Goal: Task Accomplishment & Management: Use online tool/utility

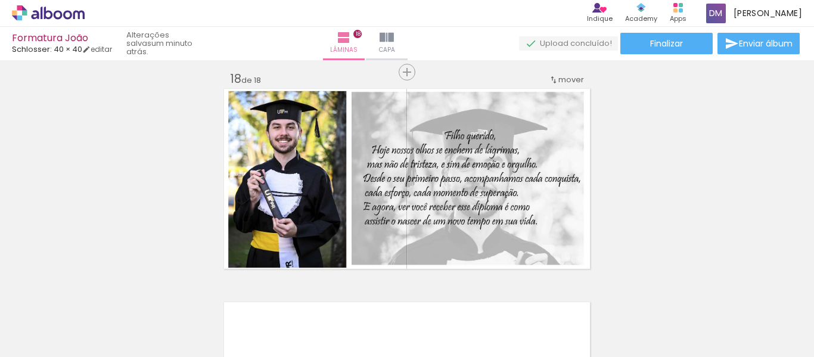
scroll to position [3634, 0]
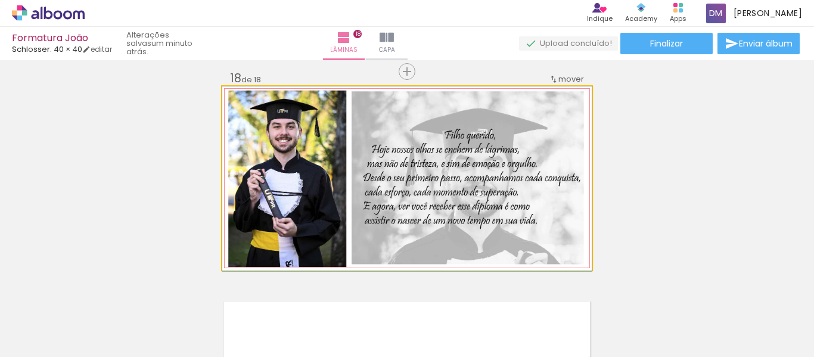
click at [583, 194] on quentale-photo at bounding box center [406, 177] width 369 height 183
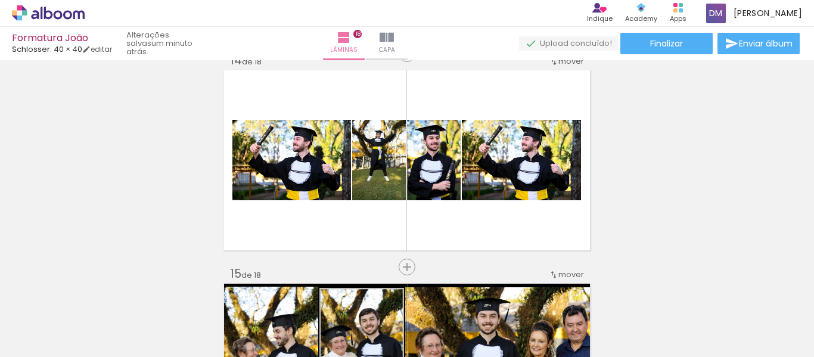
scroll to position [2804, 0]
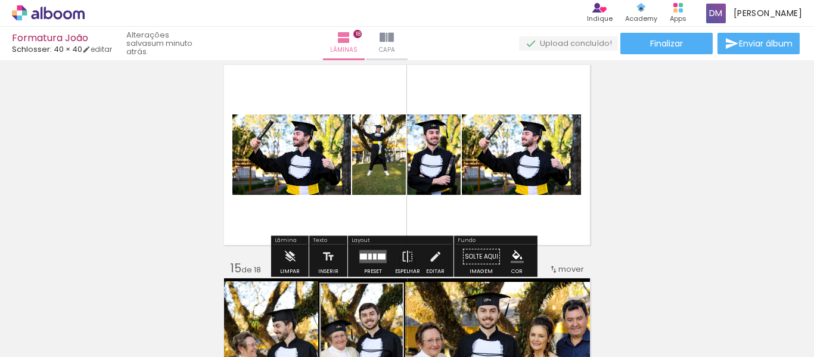
click at [291, 141] on quentale-photo at bounding box center [291, 154] width 119 height 80
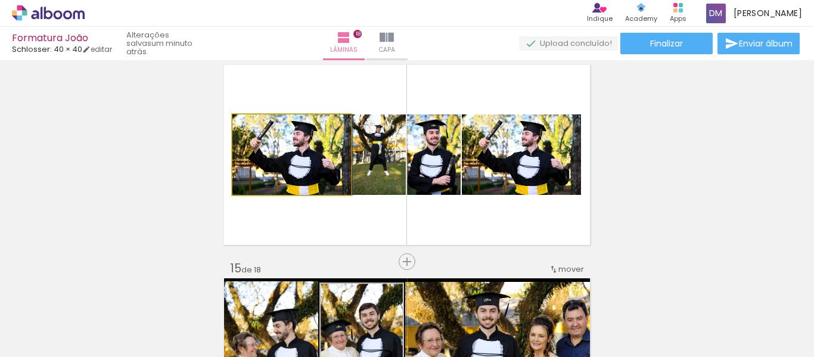
click at [283, 167] on quentale-photo at bounding box center [291, 154] width 119 height 80
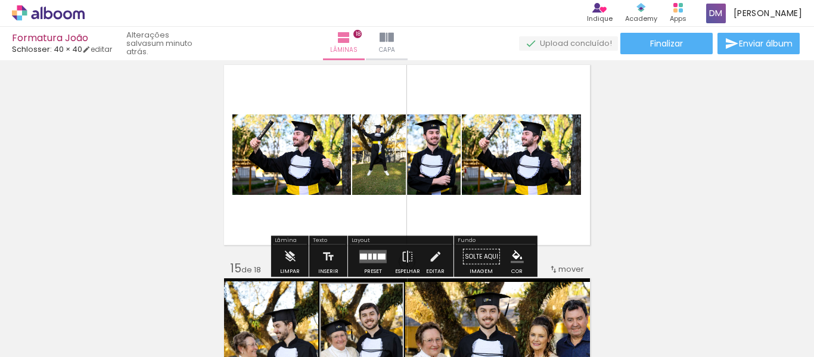
click at [382, 175] on quentale-photo at bounding box center [379, 154] width 54 height 80
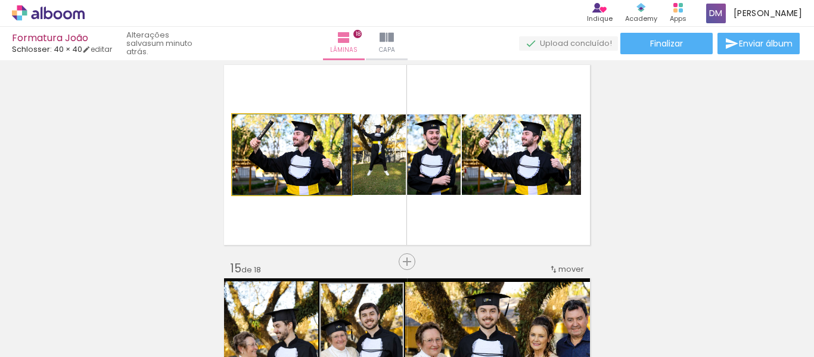
click at [276, 183] on quentale-photo at bounding box center [291, 154] width 119 height 80
drag, startPoint x: 304, startPoint y: 178, endPoint x: 310, endPoint y: 188, distance: 11.2
click at [310, 176] on quentale-photo at bounding box center [291, 154] width 119 height 80
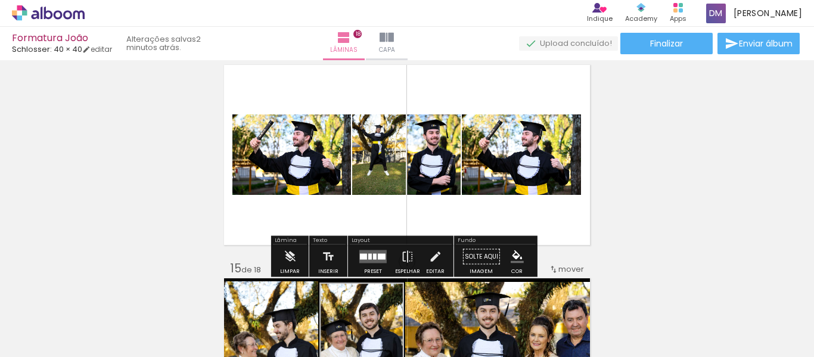
click at [370, 260] on quentale-layouter at bounding box center [372, 256] width 27 height 13
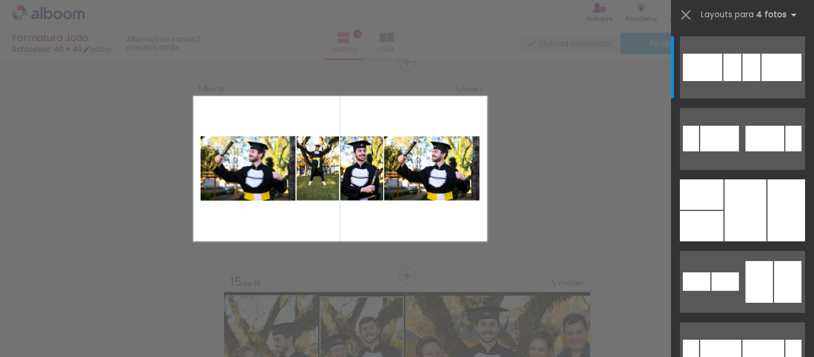
scroll to position [2788, 0]
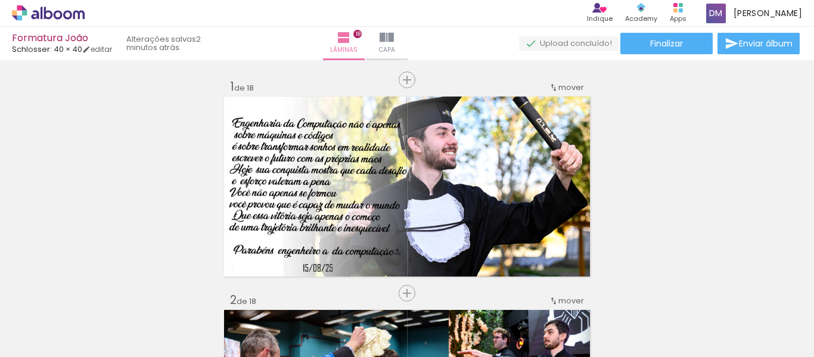
click at [0, 0] on div "Confirmar Cancelar" at bounding box center [0, 0] width 0 height 0
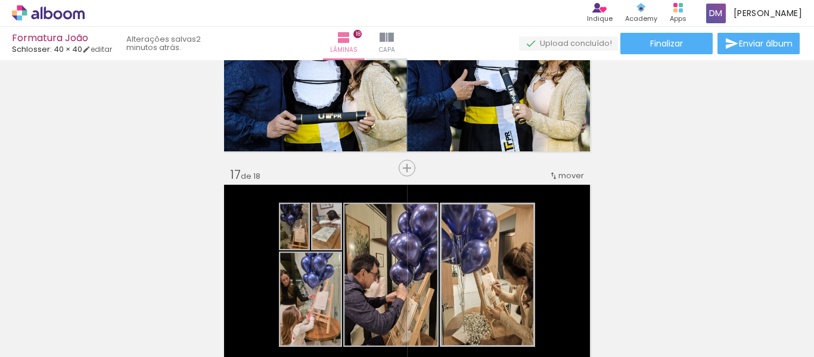
scroll to position [3503, 0]
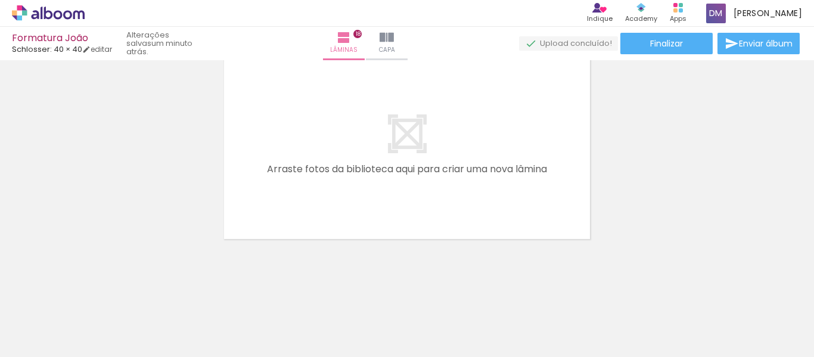
click at [447, 155] on quentale-layouter at bounding box center [406, 148] width 369 height 183
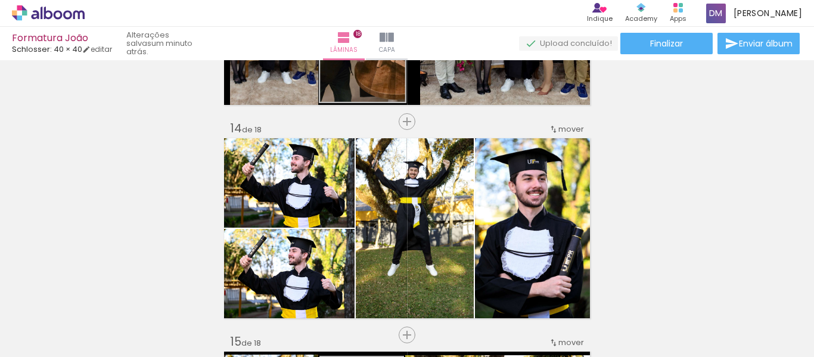
scroll to position [2744, 0]
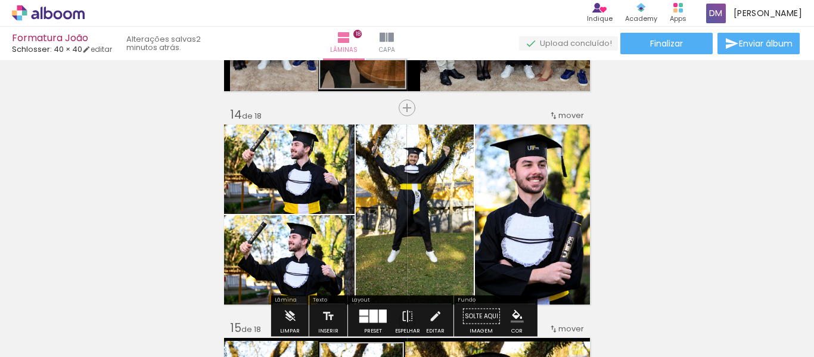
click at [426, 228] on quentale-photo at bounding box center [415, 214] width 118 height 183
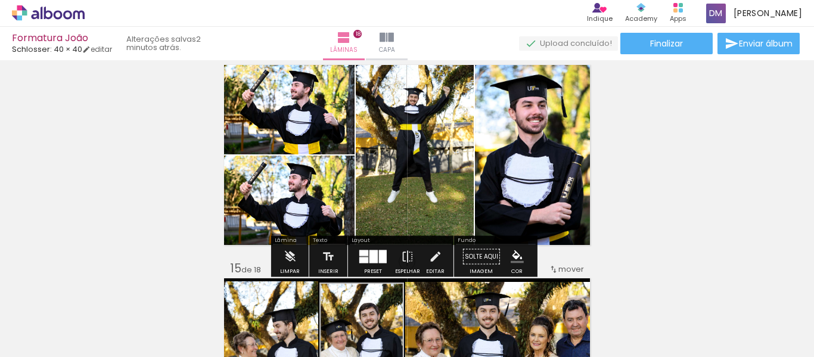
click at [369, 258] on div at bounding box center [373, 256] width 8 height 13
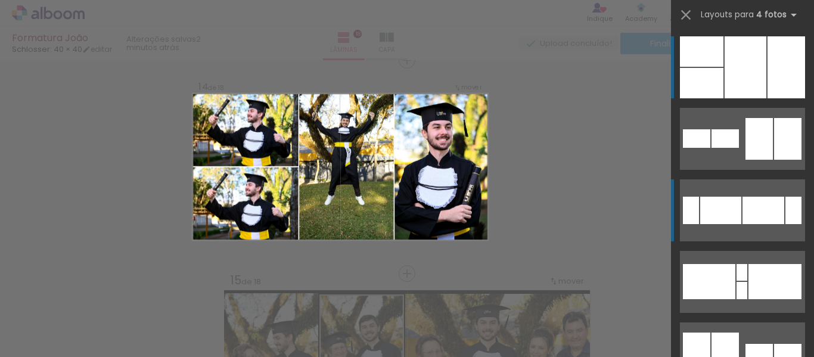
scroll to position [2788, 0]
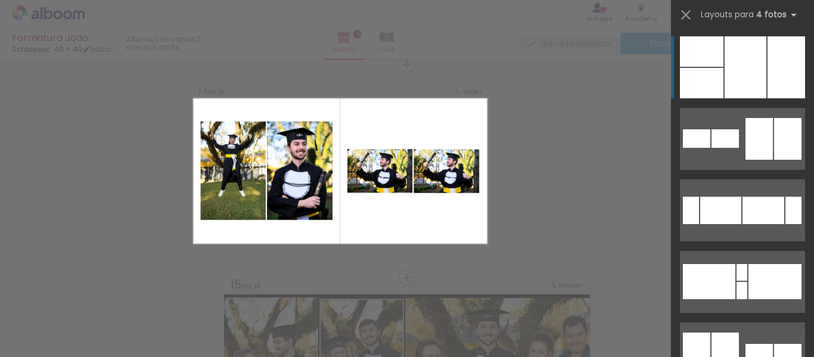
click at [425, 182] on quentale-photo at bounding box center [446, 171] width 66 height 44
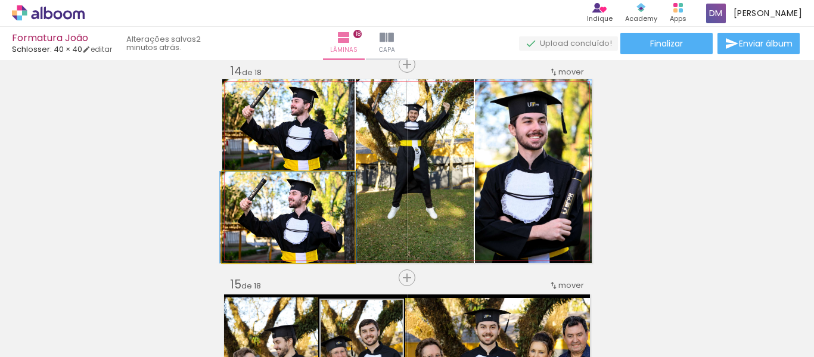
click at [256, 229] on quentale-photo at bounding box center [288, 217] width 132 height 91
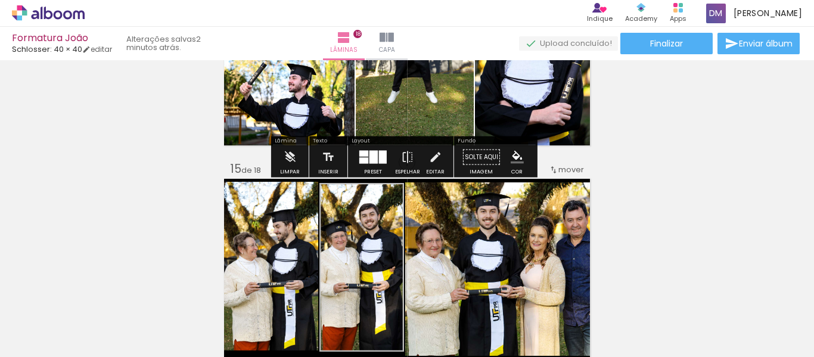
scroll to position [2907, 0]
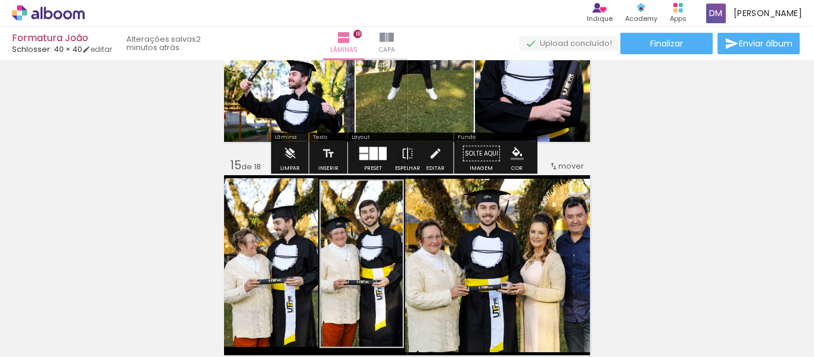
click at [272, 101] on quentale-photo at bounding box center [288, 97] width 132 height 91
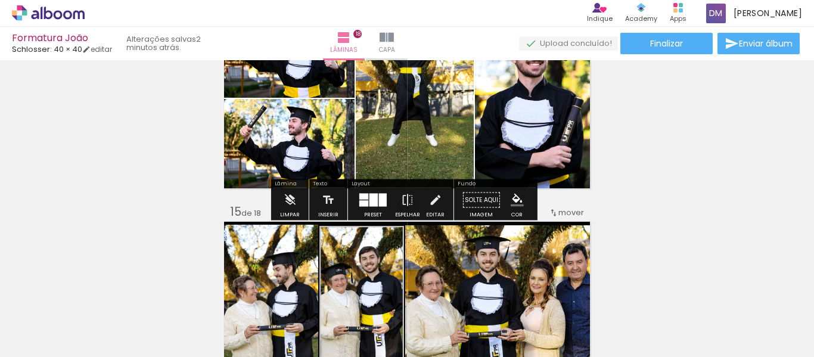
scroll to position [2788, 0]
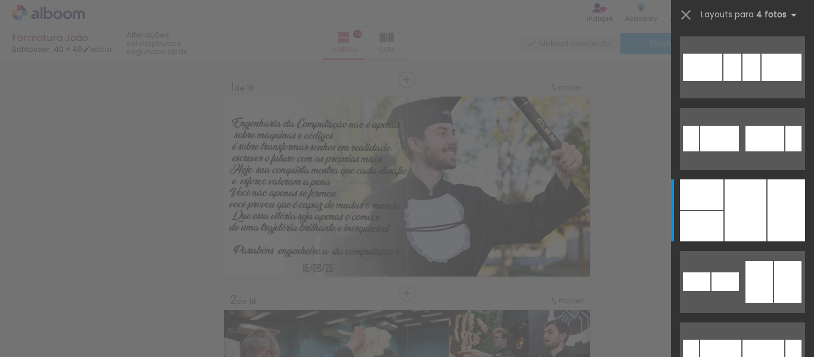
click at [734, 289] on iron-image at bounding box center [719, 316] width 47 height 61
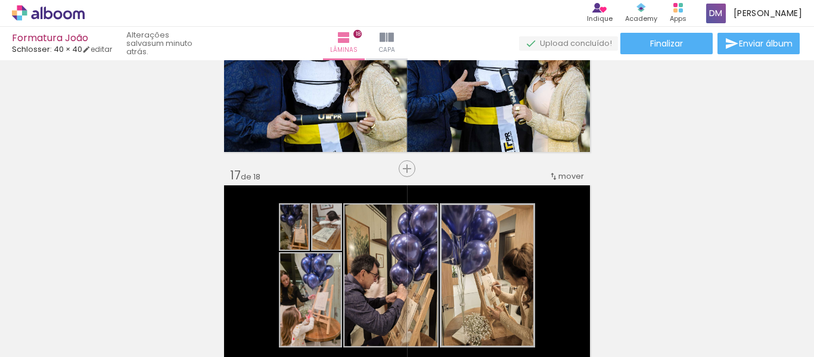
scroll to position [3324, 0]
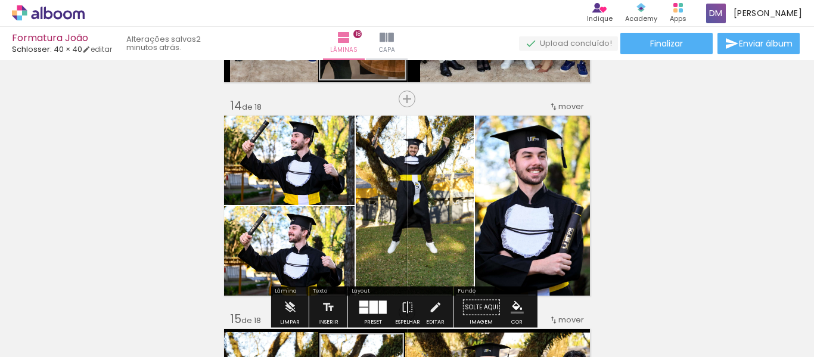
scroll to position [2744, 0]
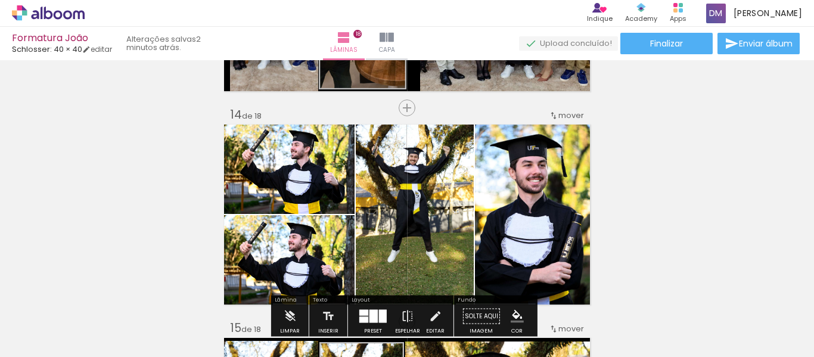
click at [394, 186] on quentale-photo at bounding box center [415, 214] width 118 height 183
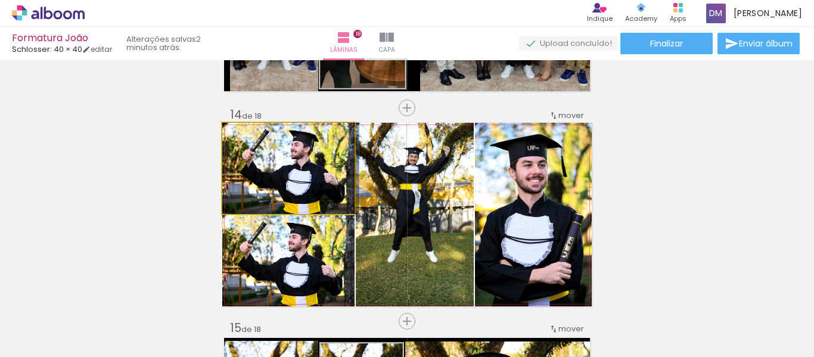
click at [289, 186] on quentale-photo at bounding box center [288, 168] width 132 height 91
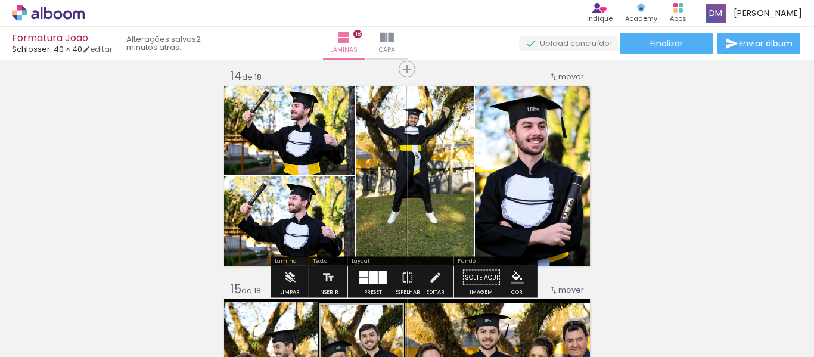
scroll to position [2804, 0]
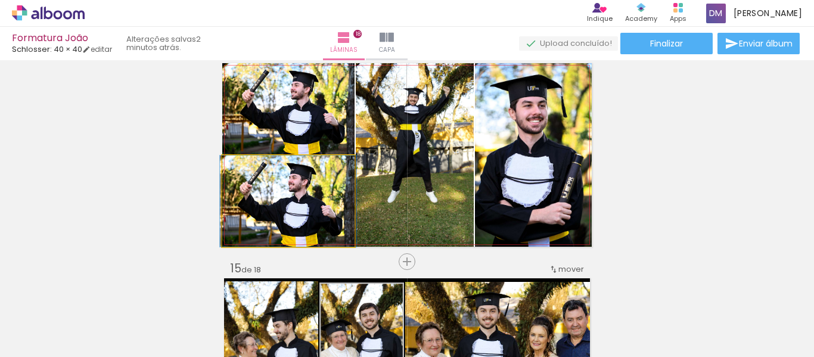
click at [281, 189] on quentale-photo at bounding box center [288, 200] width 132 height 91
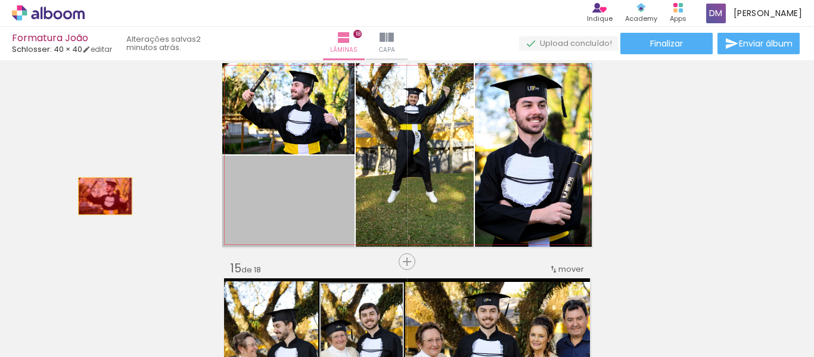
drag, startPoint x: 281, startPoint y: 189, endPoint x: 101, endPoint y: 195, distance: 180.0
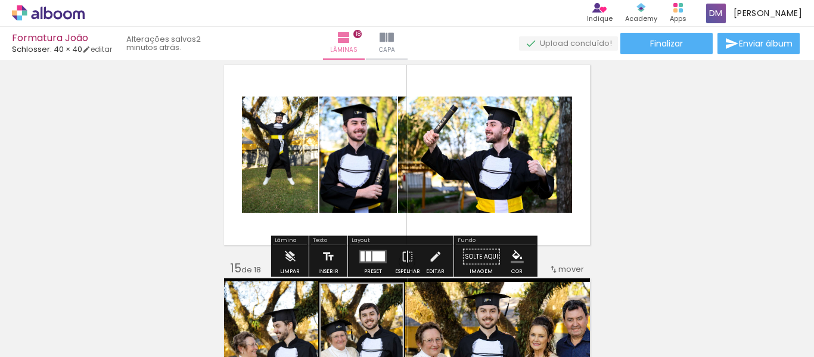
click at [366, 260] on div at bounding box center [368, 256] width 5 height 10
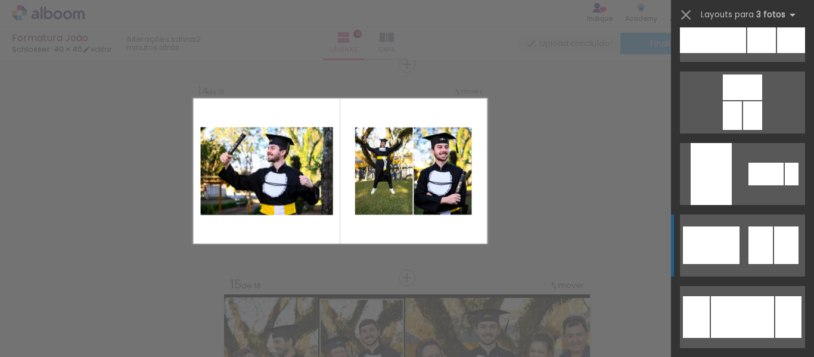
scroll to position [119, 0]
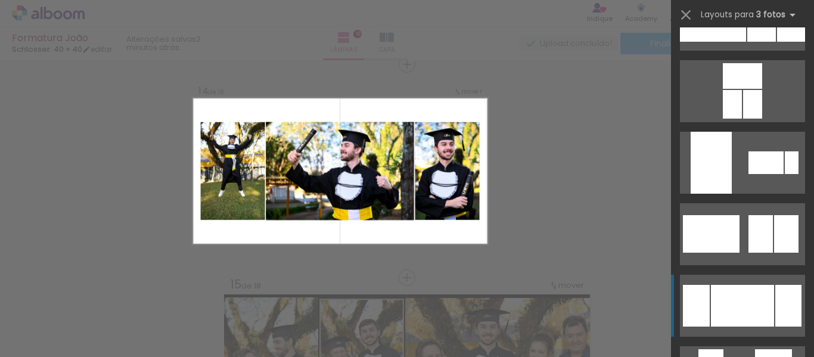
click at [726, 296] on div at bounding box center [742, 306] width 63 height 42
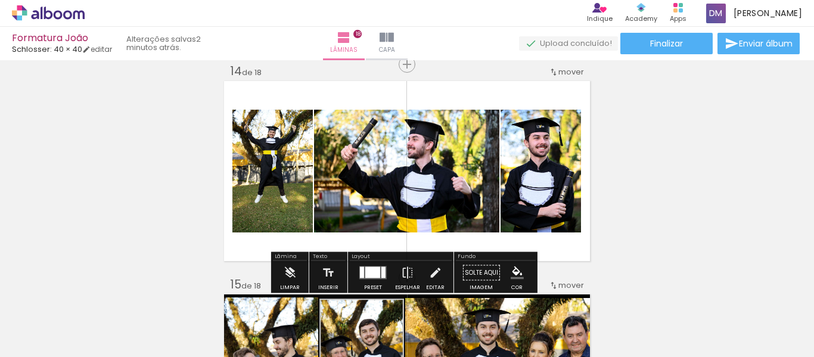
click at [506, 275] on paper-menu-button "#ffebee #ffcdd2 #ef9a9a #e57373 #ef5350 #f44336 #e53935 #d32f2f #c62828 #b71c1c…" at bounding box center [517, 273] width 23 height 23
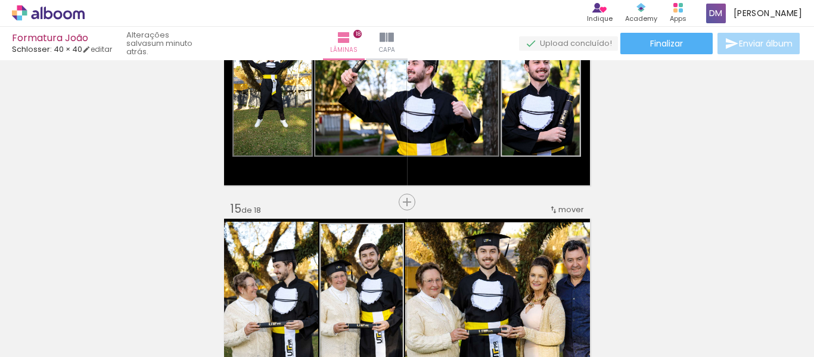
scroll to position [119, 0]
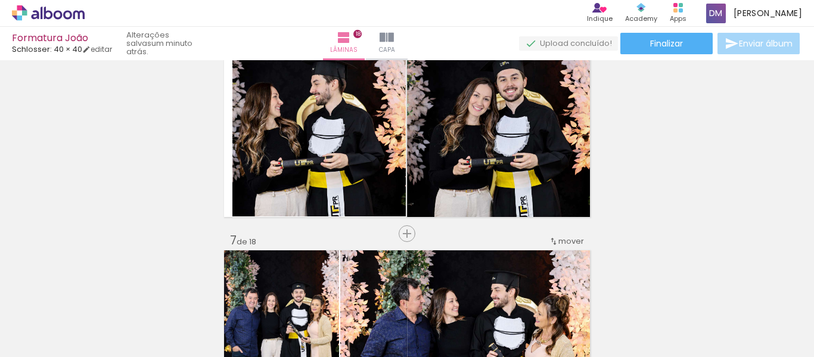
scroll to position [1017, 0]
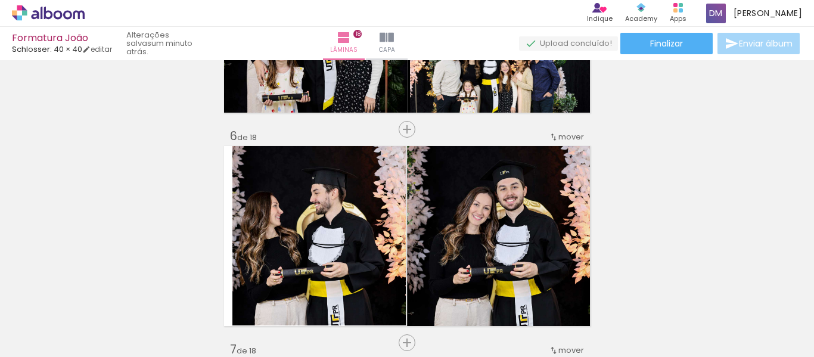
click at [731, 43] on iron-icon at bounding box center [731, 43] width 14 height 14
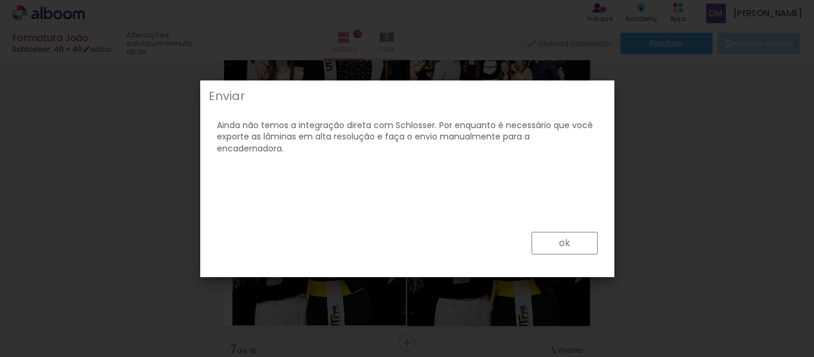
click at [550, 243] on paper-button "ok" at bounding box center [564, 243] width 66 height 23
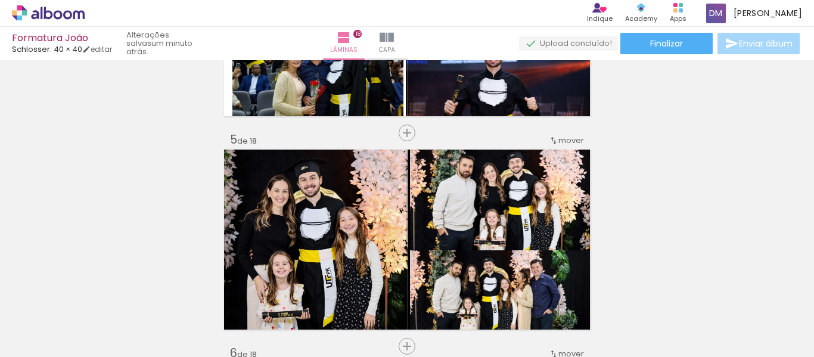
scroll to position [779, 0]
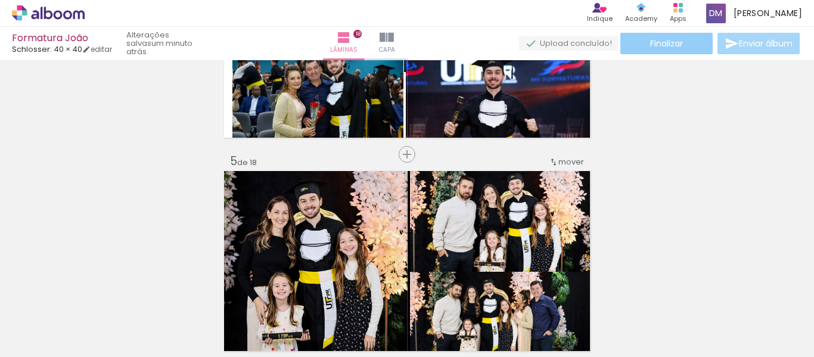
click at [644, 48] on paper-button "Finalizar" at bounding box center [666, 43] width 92 height 21
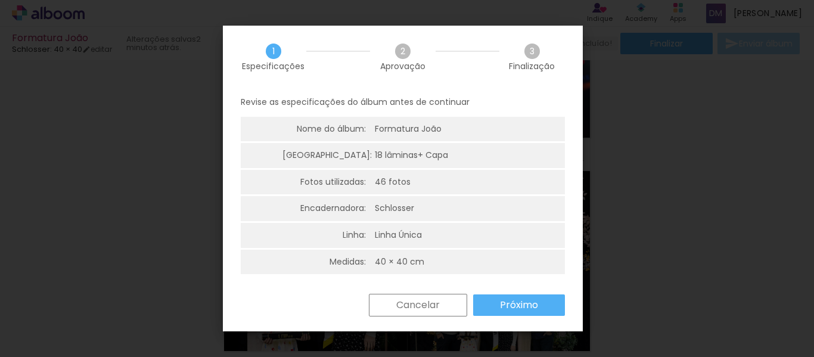
scroll to position [3, 0]
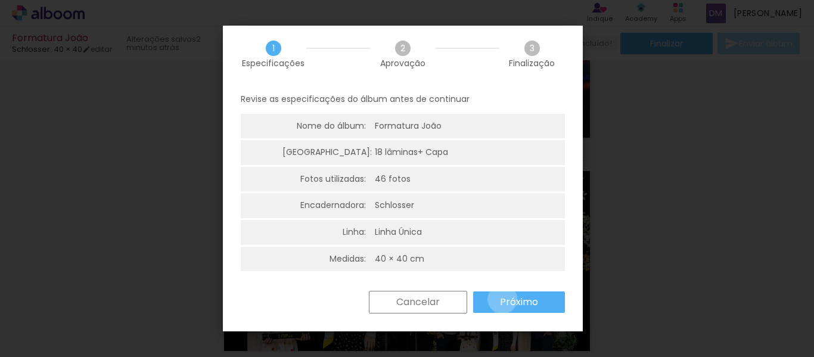
click at [0, 0] on slot "Próximo" at bounding box center [0, 0] width 0 height 0
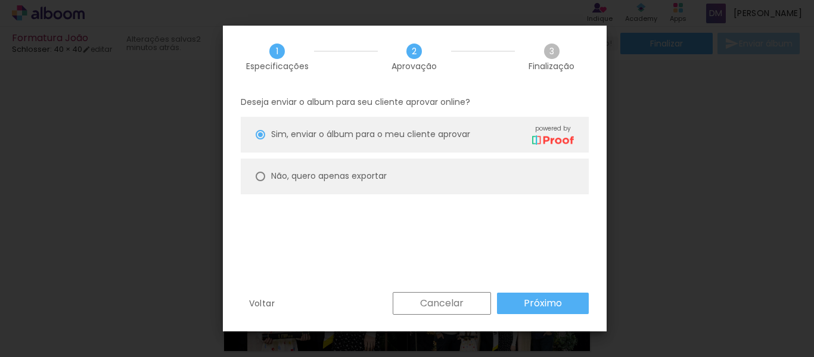
click at [0, 0] on slot "Próximo" at bounding box center [0, 0] width 0 height 0
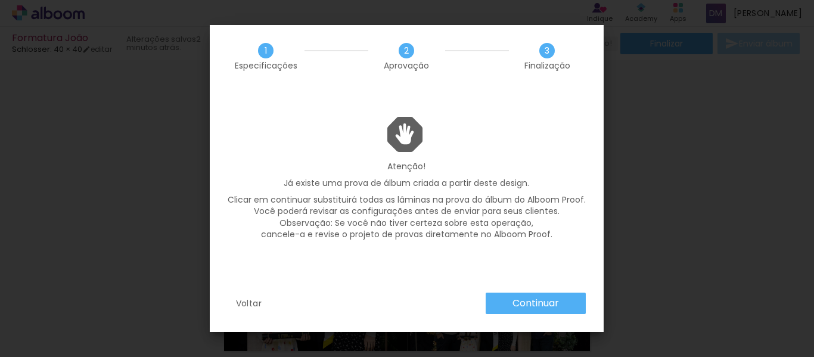
click at [0, 0] on slot "Continuar" at bounding box center [0, 0] width 0 height 0
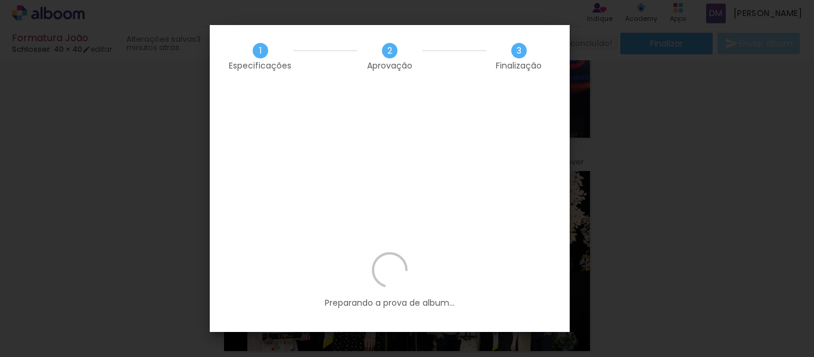
scroll to position [119, 0]
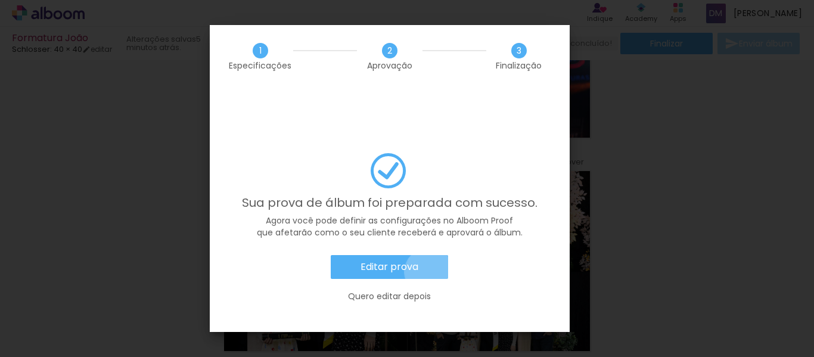
click at [429, 255] on paper-button "Editar prova" at bounding box center [389, 267] width 117 height 24
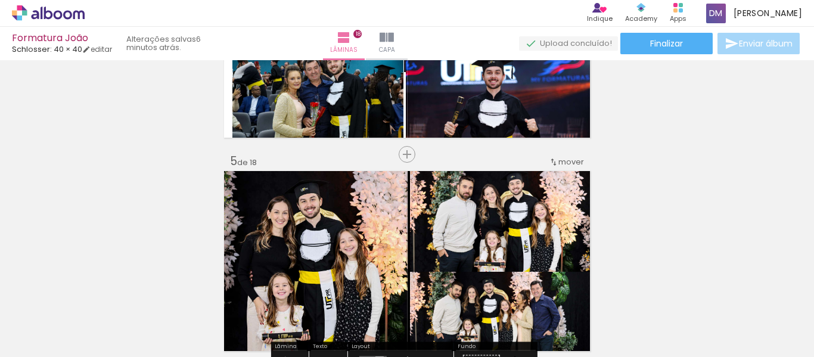
scroll to position [119, 0]
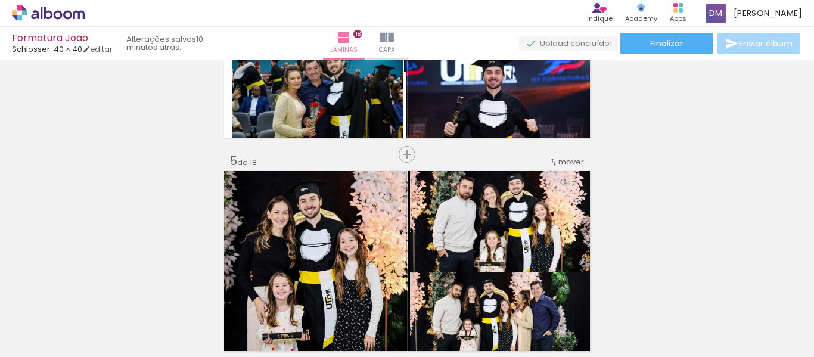
scroll to position [119, 0]
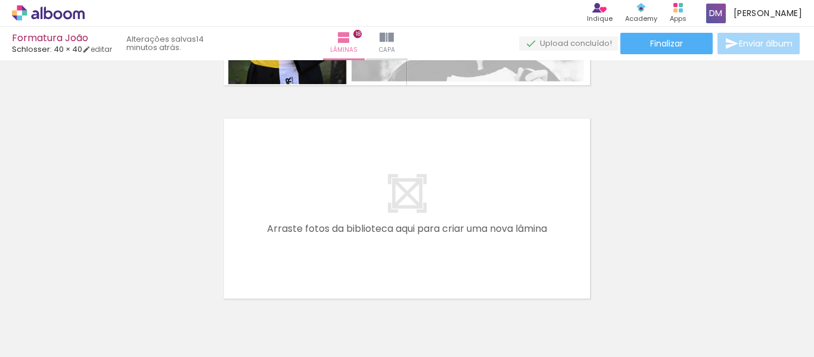
scroll to position [3876, 0]
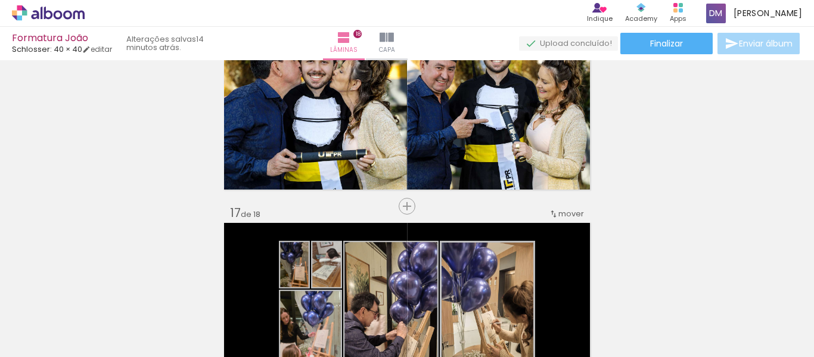
scroll to position [3221, 0]
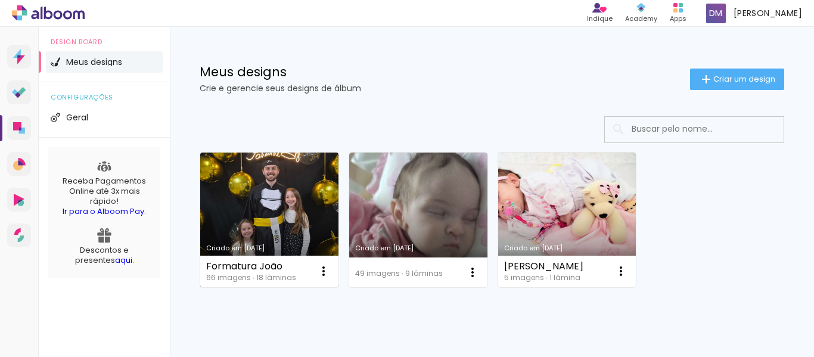
click at [268, 213] on link "Criado em [DATE]" at bounding box center [269, 219] width 138 height 135
